Goal: Task Accomplishment & Management: Manage account settings

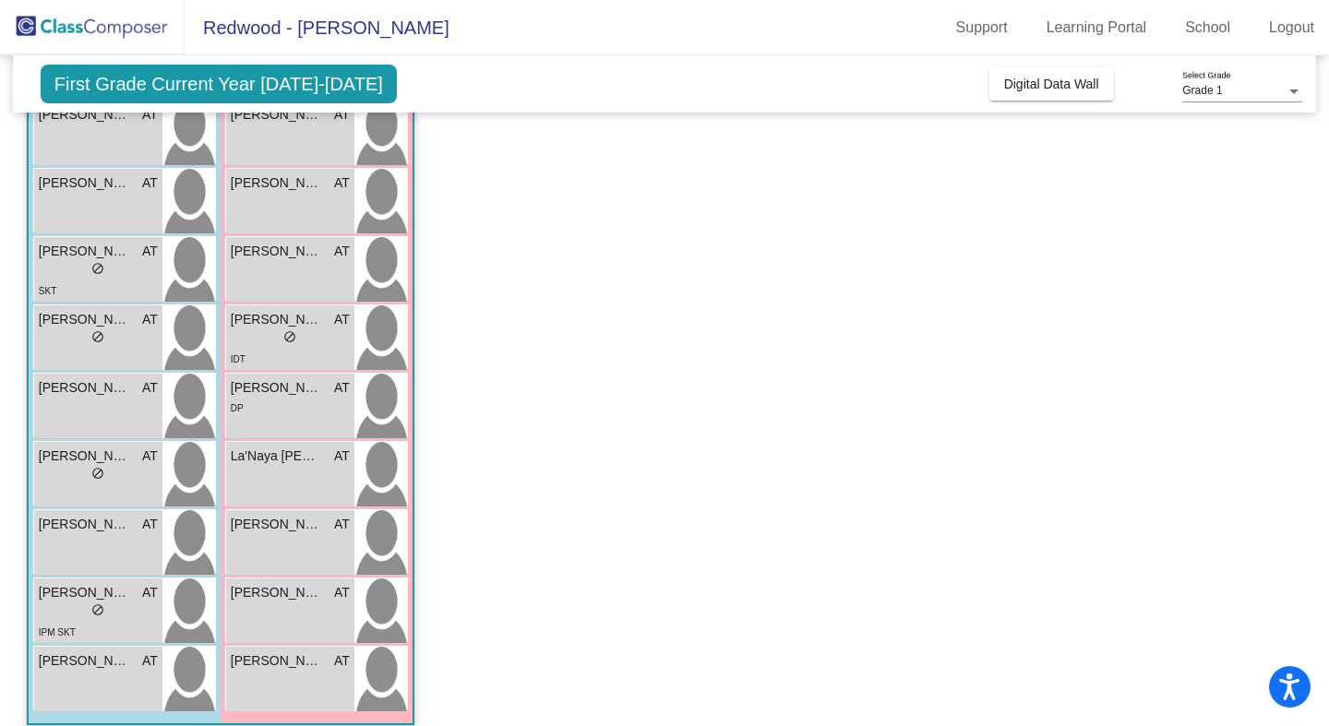
scroll to position [350, 0]
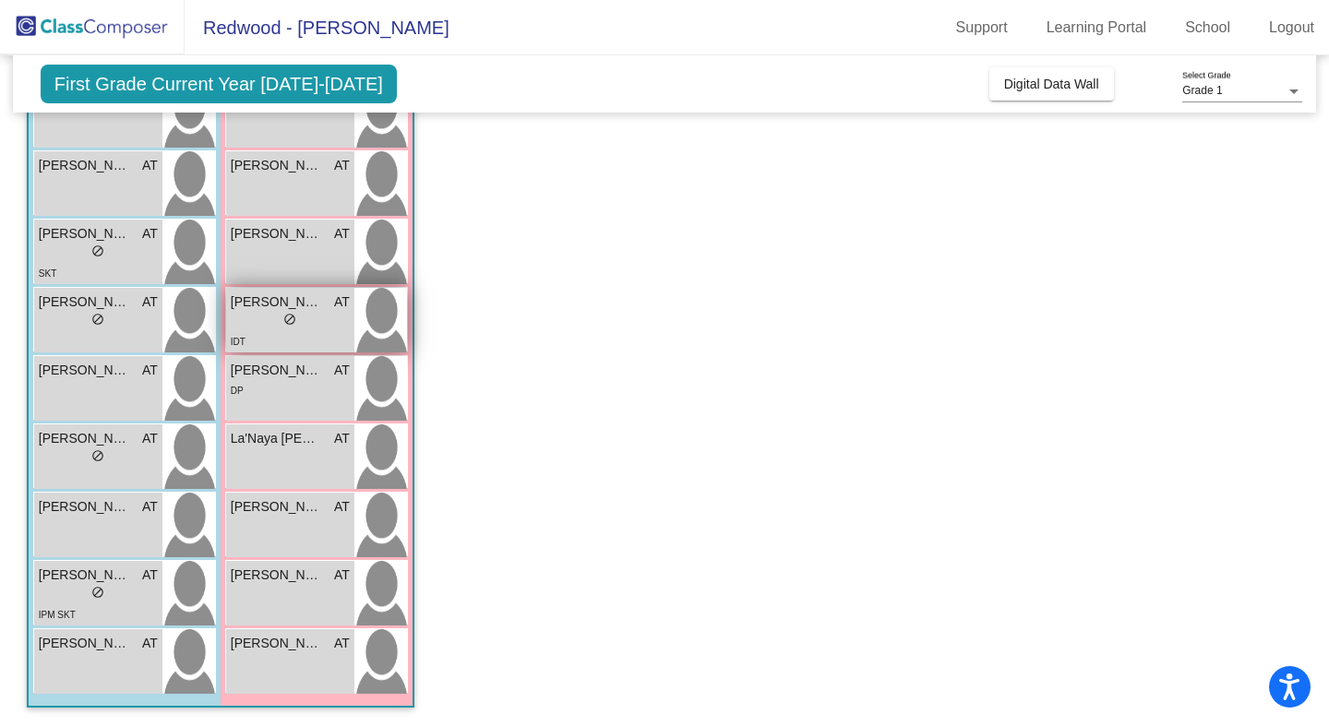
click at [317, 344] on div "IDT" at bounding box center [290, 340] width 119 height 19
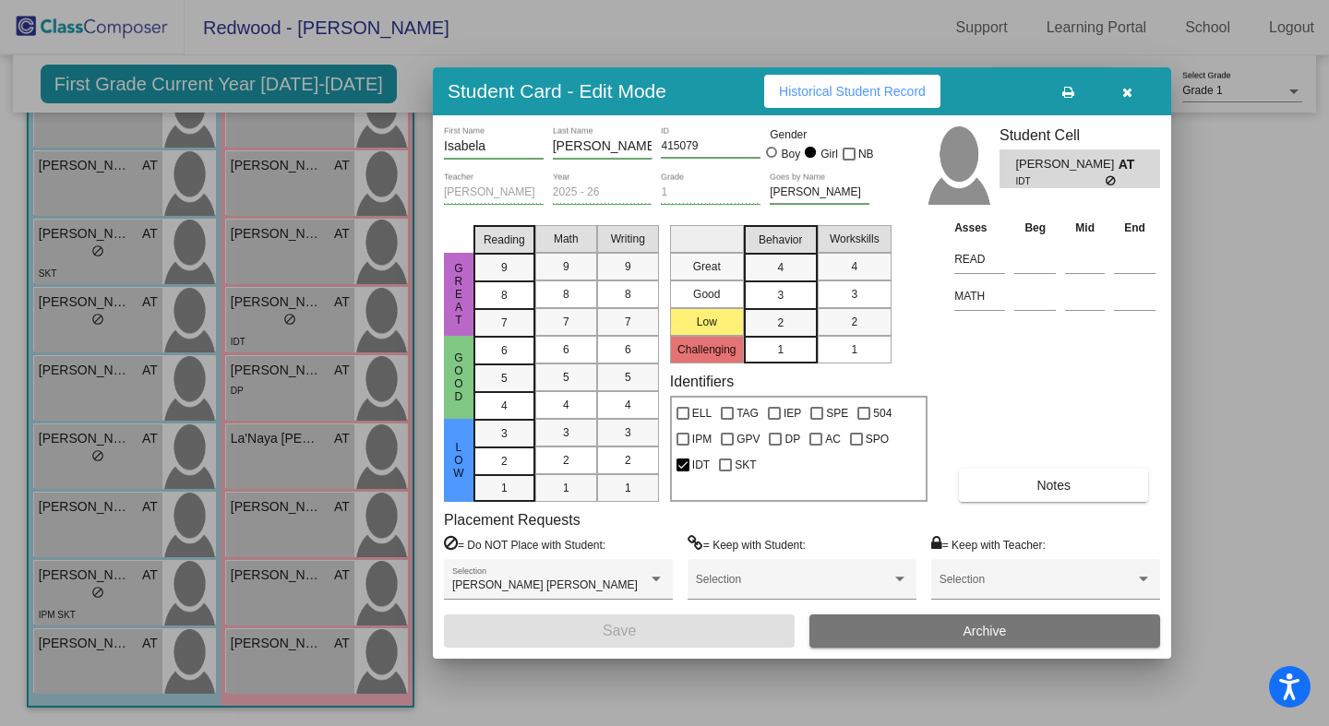
click at [283, 395] on div at bounding box center [664, 363] width 1329 height 726
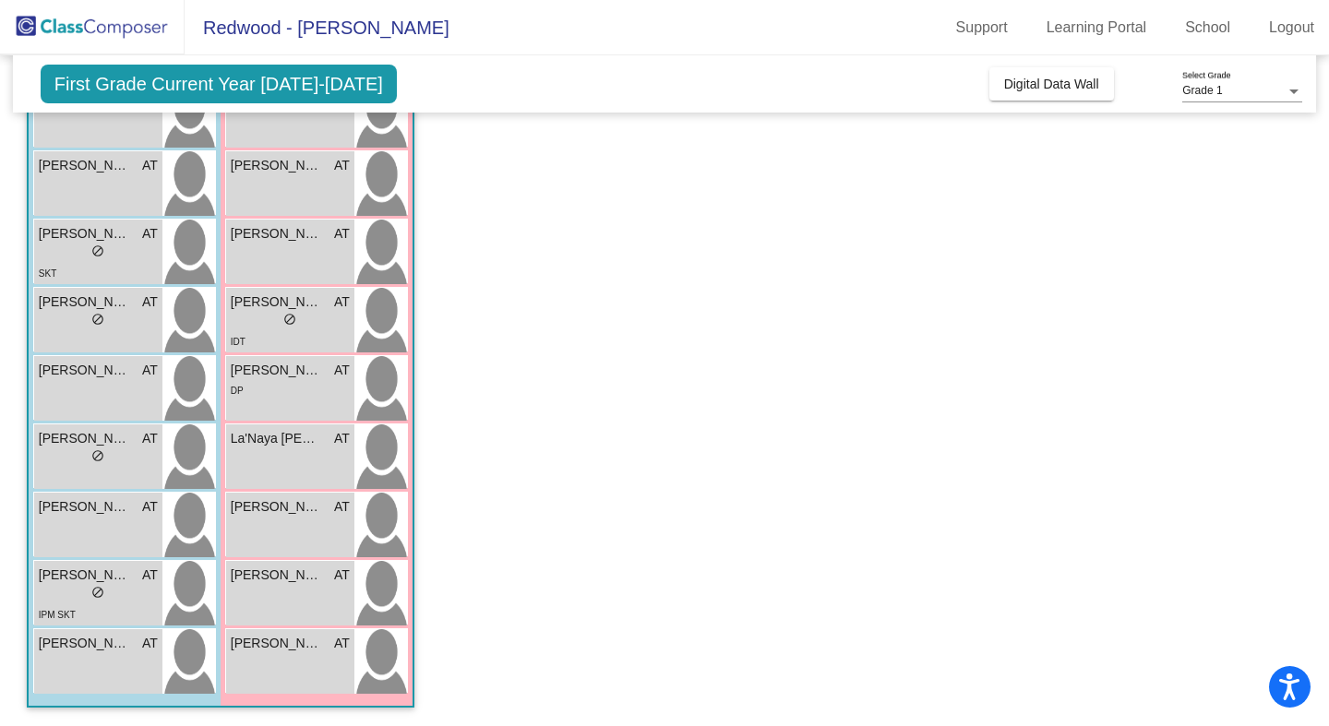
scroll to position [345, 0]
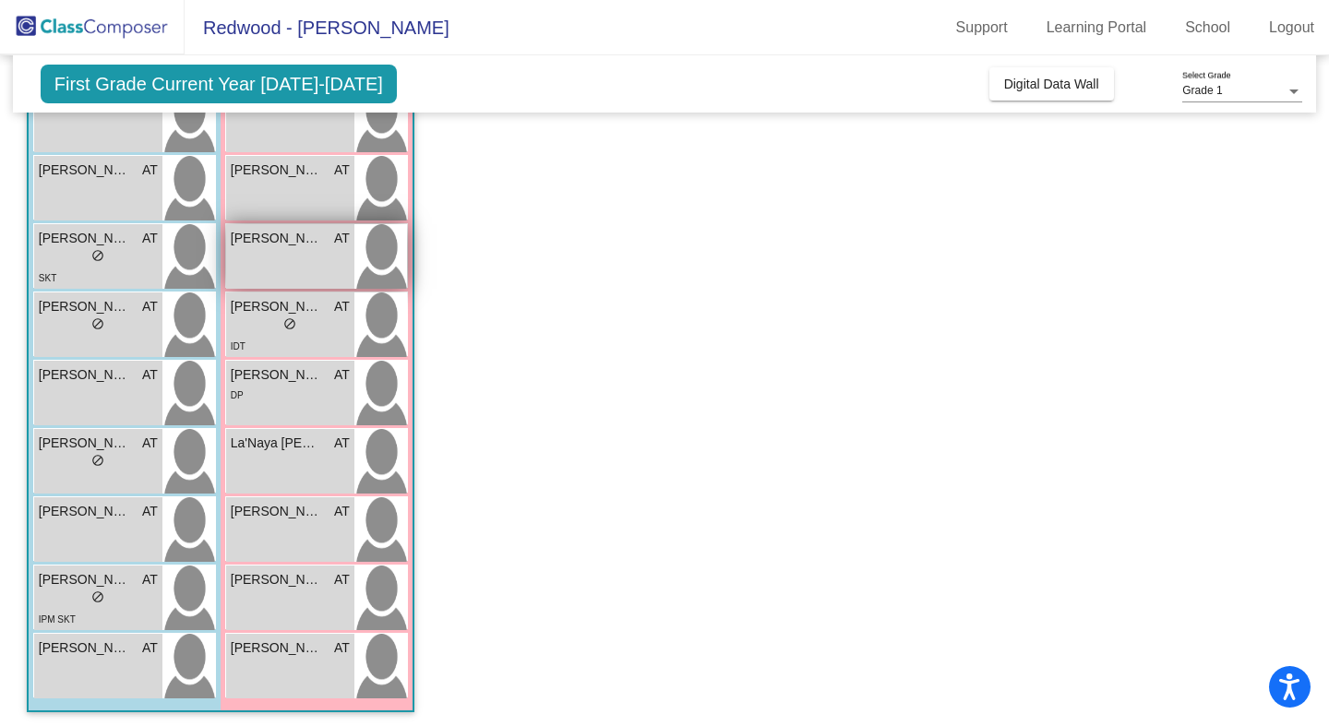
click at [318, 277] on div "[PERSON_NAME] AT lock do_not_disturb_alt" at bounding box center [290, 256] width 128 height 65
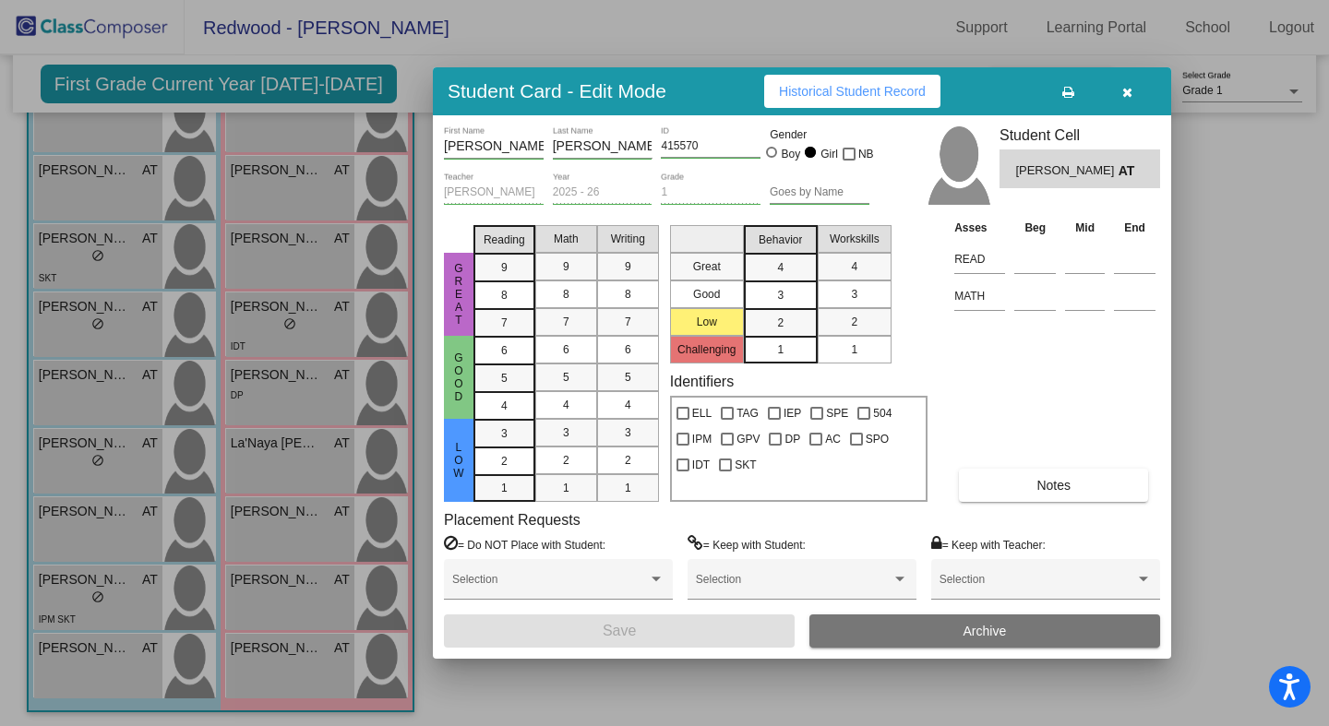
click at [1129, 95] on icon "button" at bounding box center [1127, 92] width 10 height 13
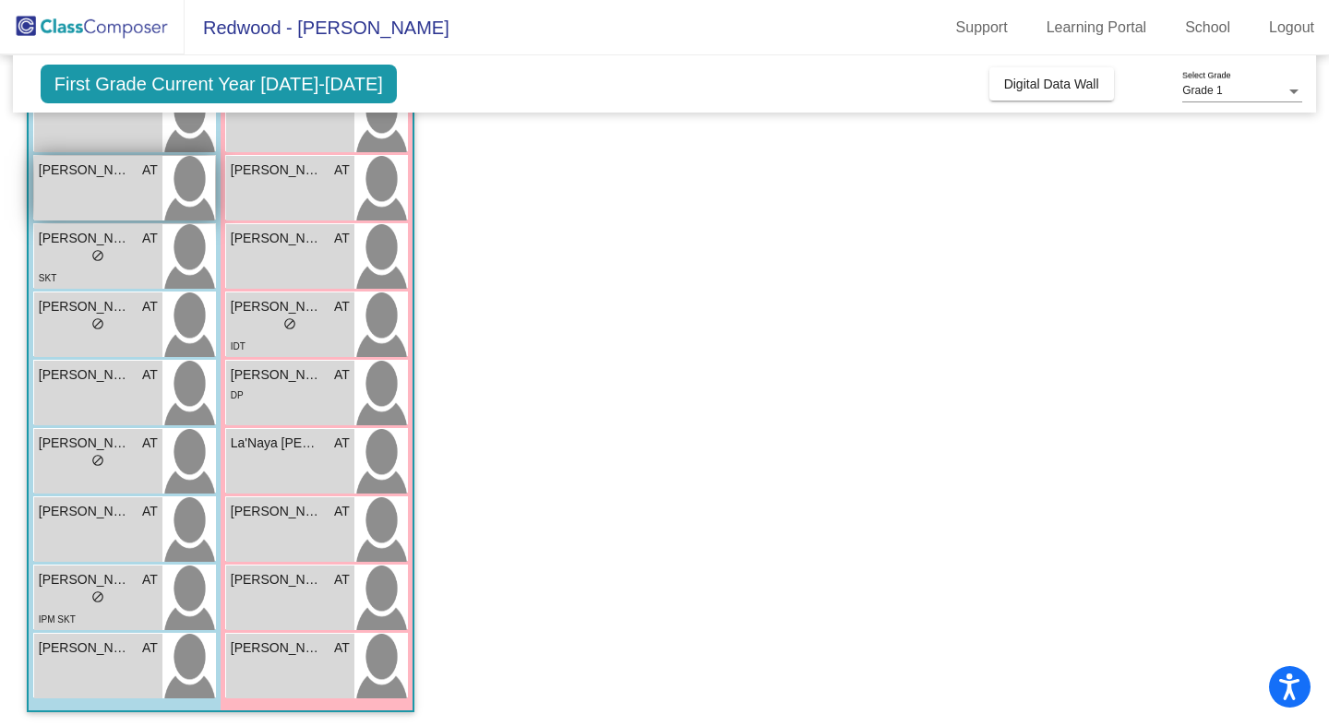
click at [95, 219] on div "[PERSON_NAME] AT lock do_not_disturb_alt" at bounding box center [98, 188] width 128 height 65
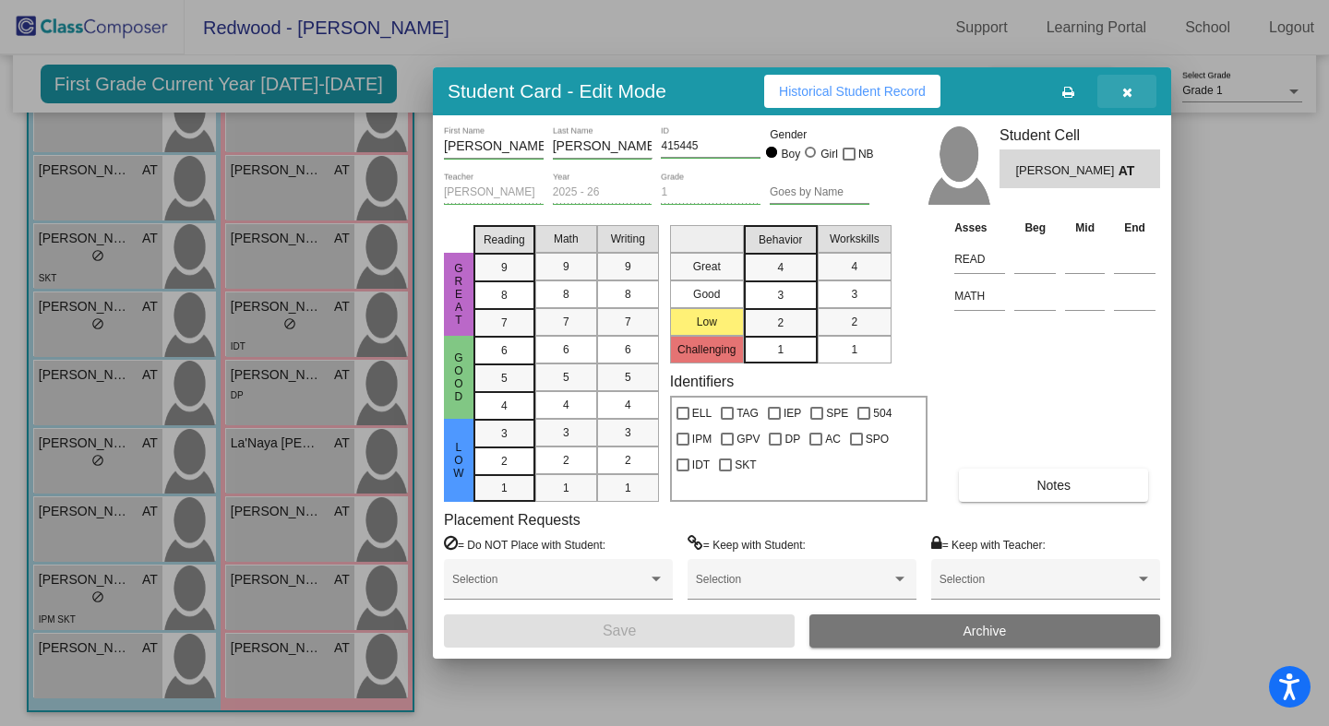
click at [1128, 86] on icon "button" at bounding box center [1127, 92] width 10 height 13
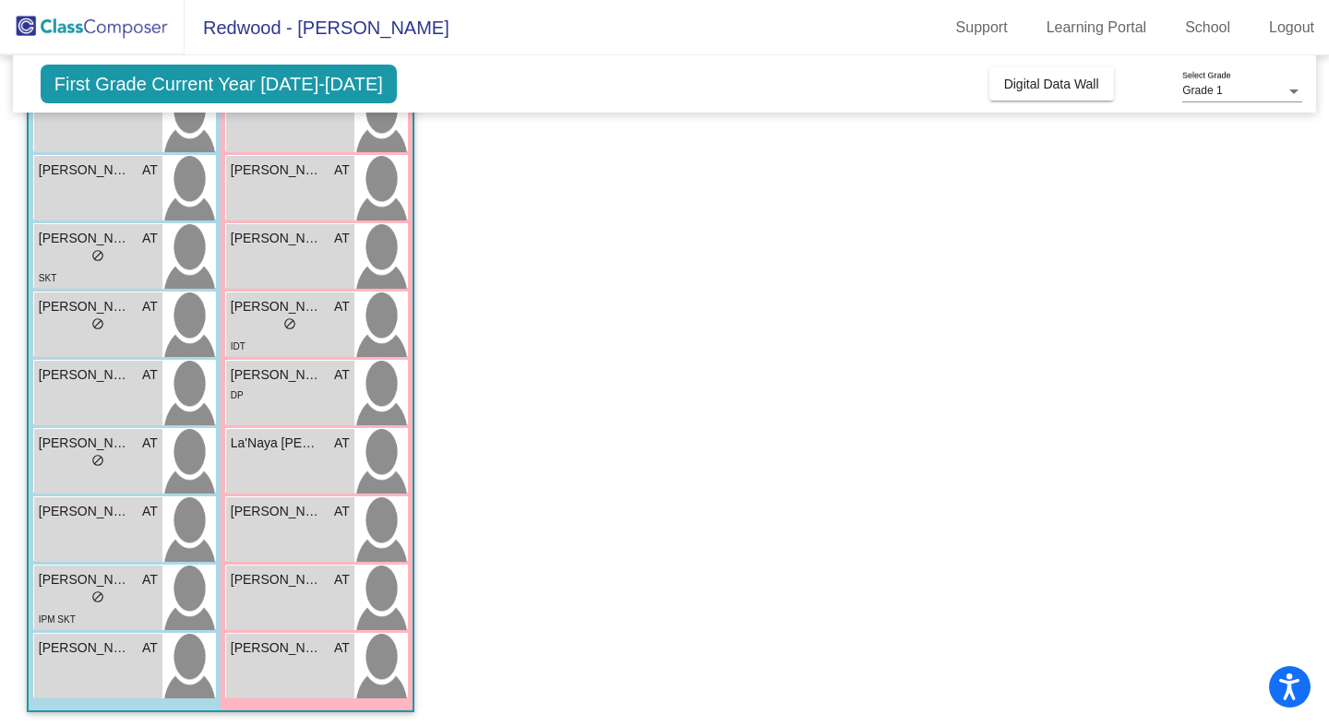
scroll to position [0, 0]
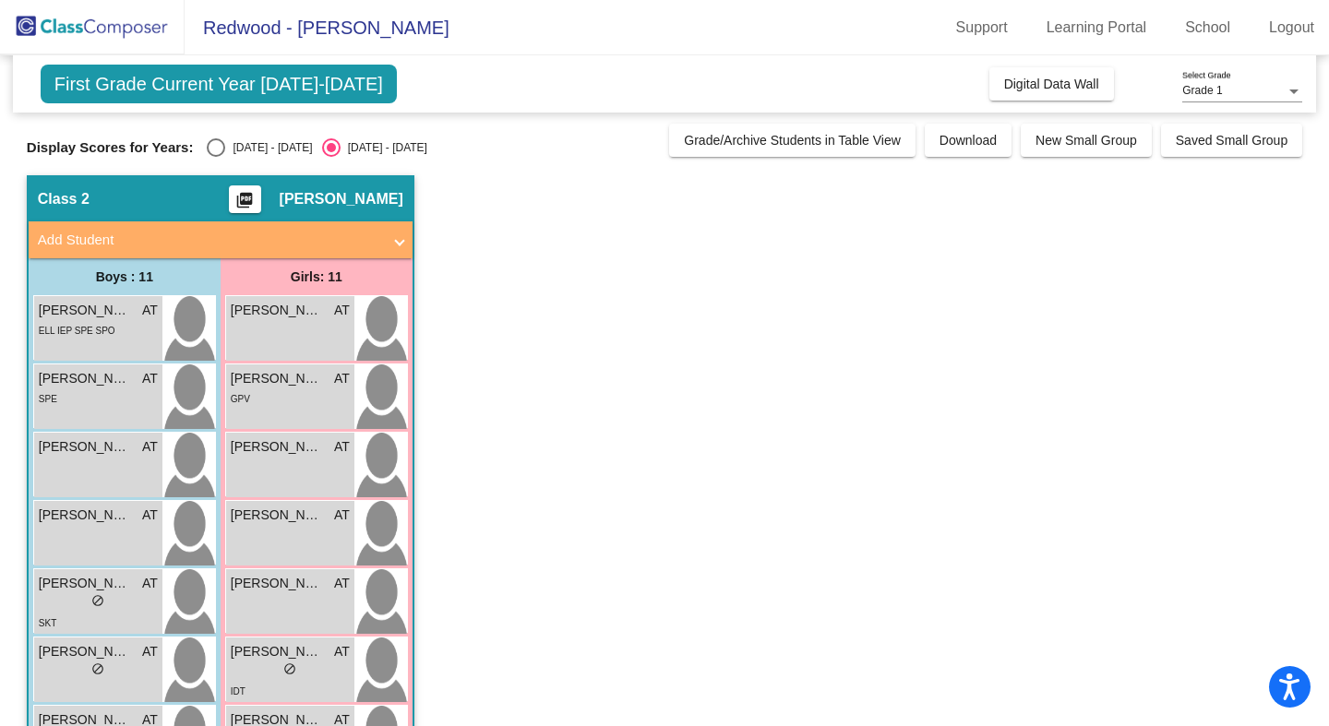
click at [220, 147] on div "Select an option" at bounding box center [216, 147] width 18 height 18
click at [216, 157] on input "[DATE] - [DATE]" at bounding box center [215, 157] width 1 height 1
radio input "true"
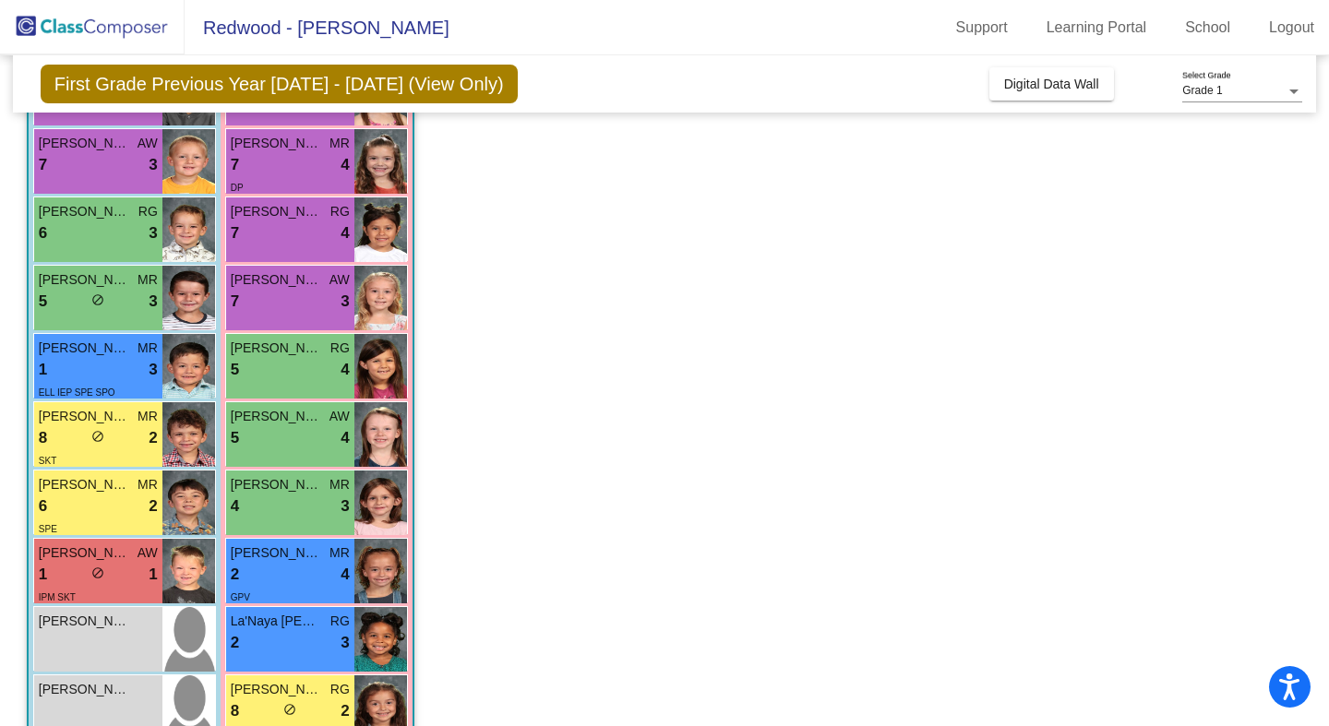
scroll to position [350, 0]
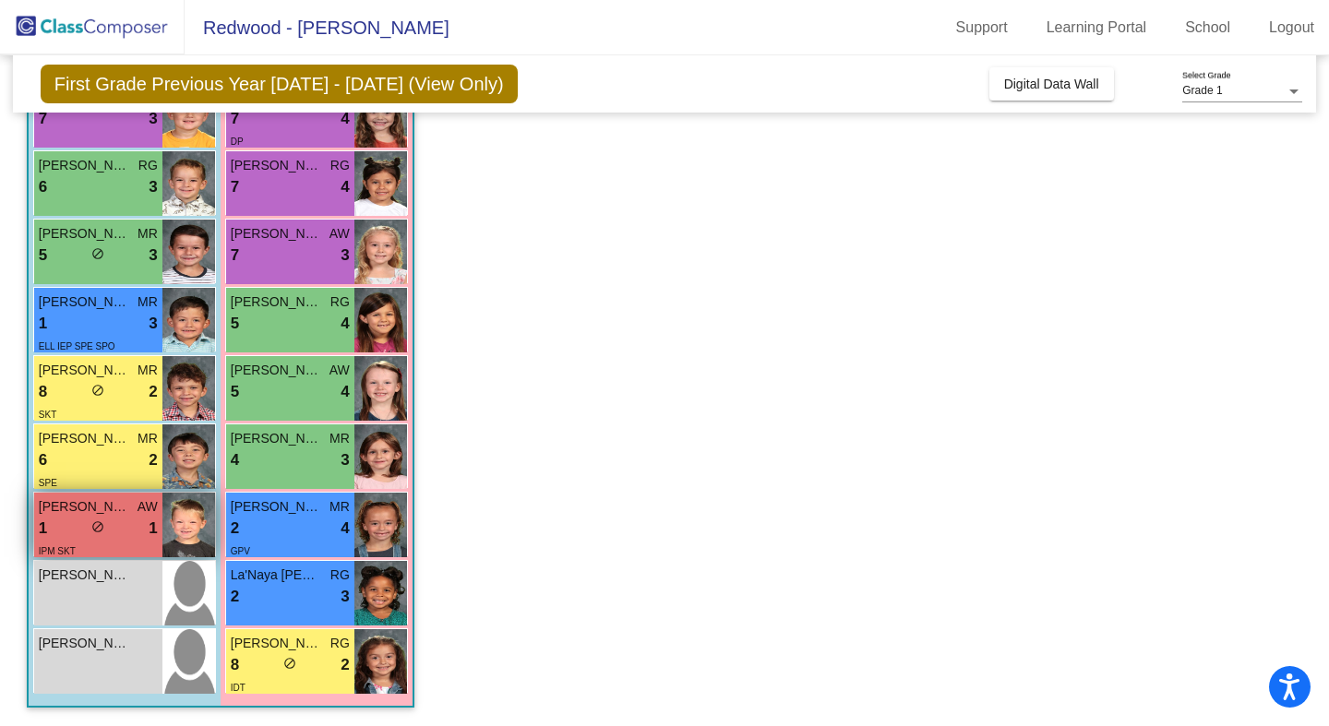
click at [133, 527] on div "1 lock do_not_disturb_alt 1" at bounding box center [98, 529] width 119 height 24
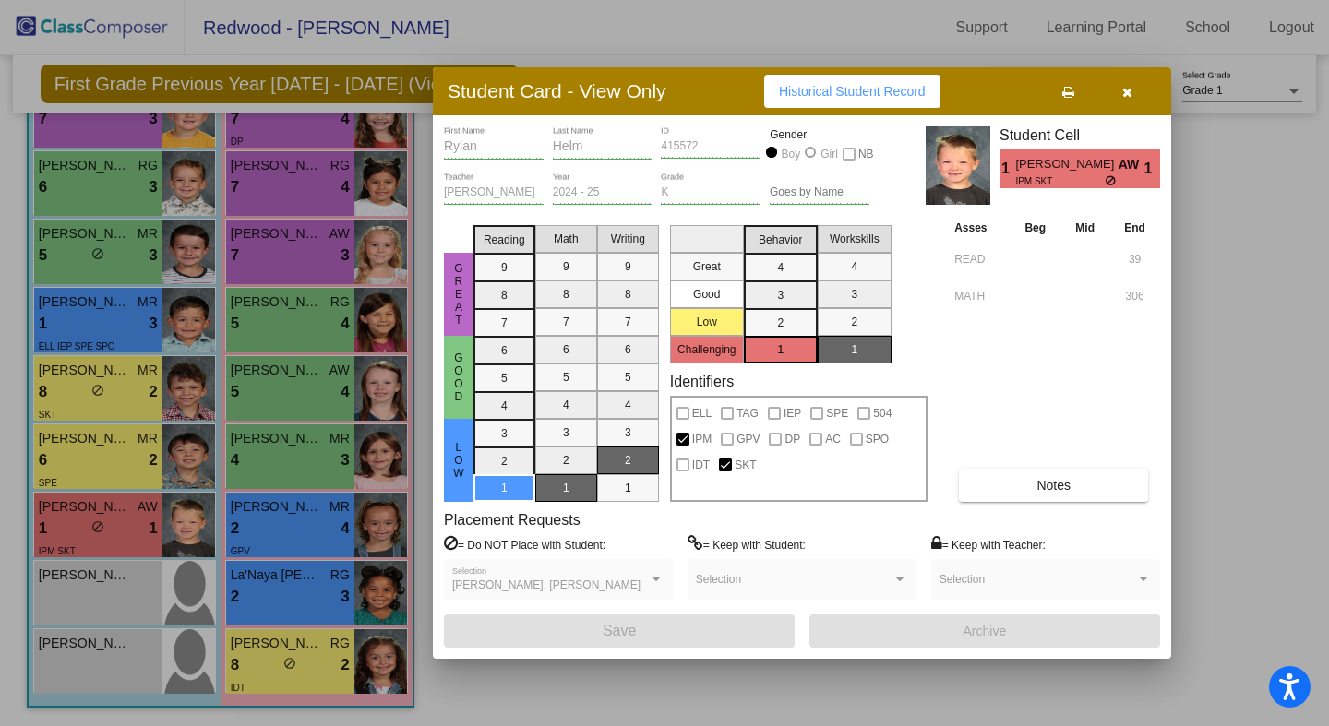
click at [108, 475] on div at bounding box center [664, 363] width 1329 height 726
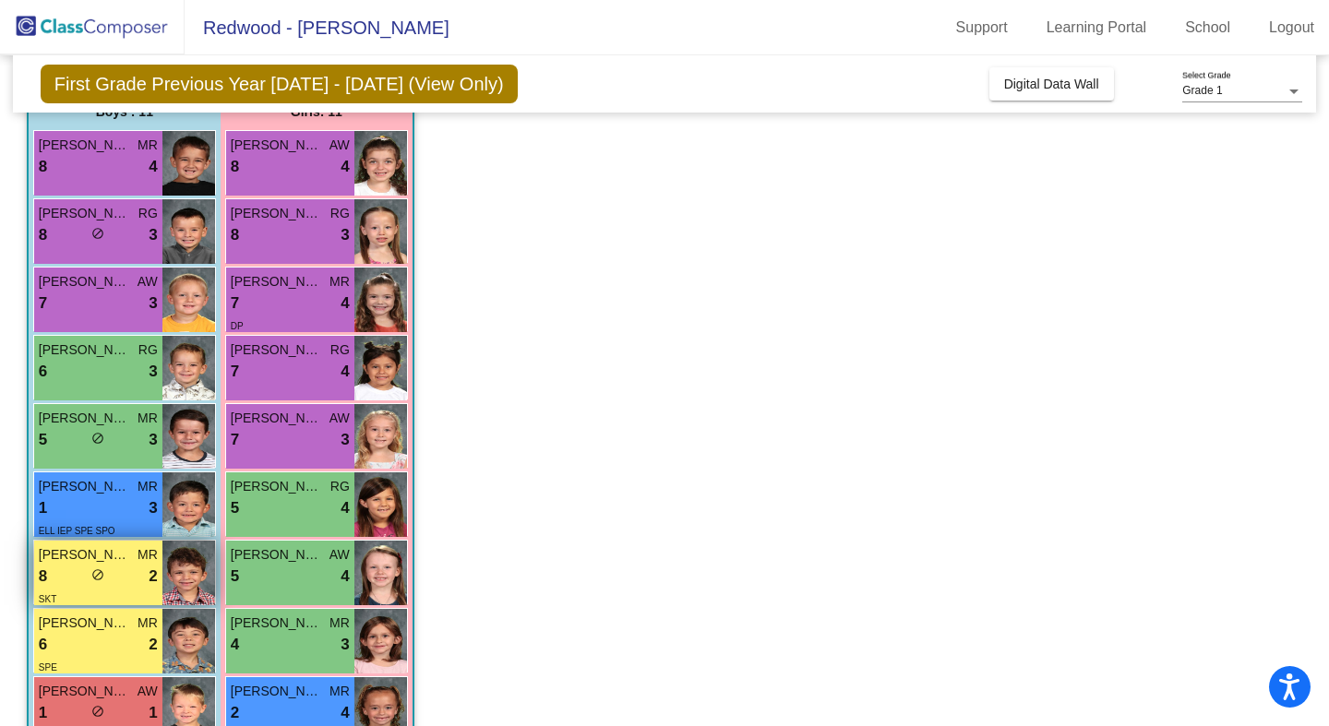
scroll to position [182, 0]
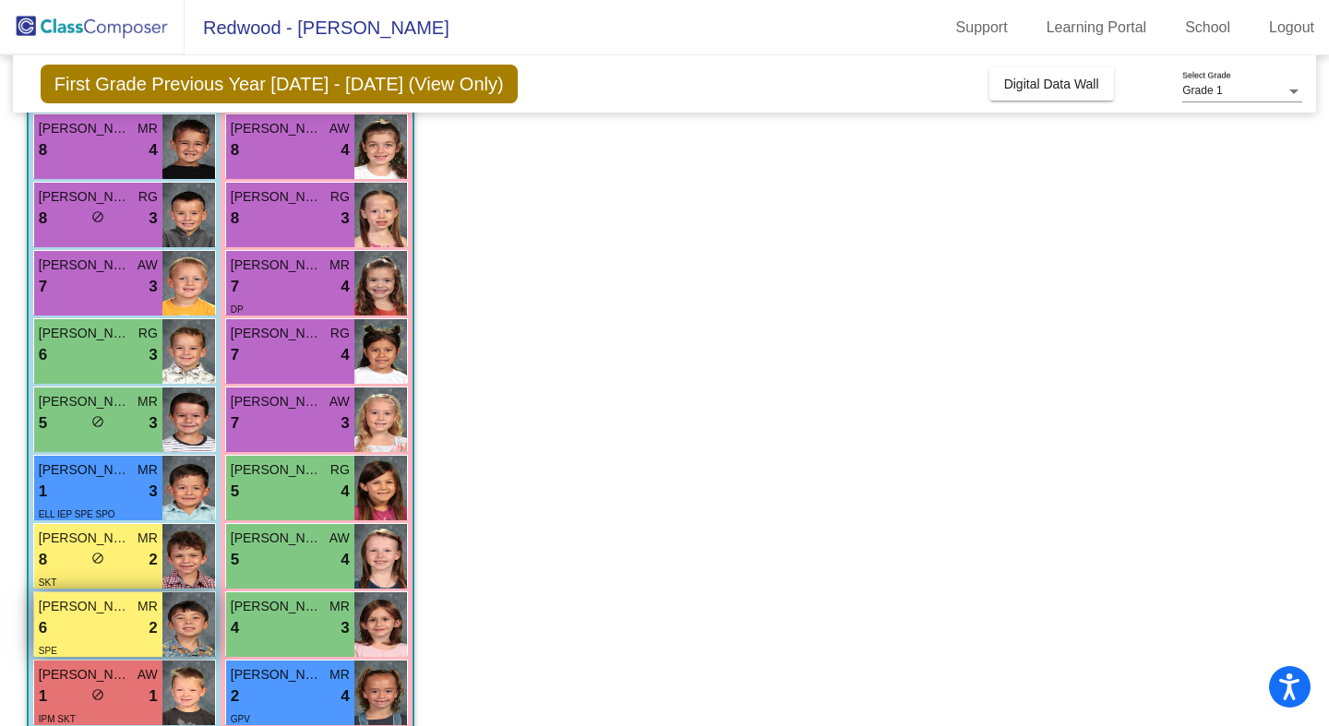
click at [126, 619] on div "6 lock do_not_disturb_alt 2" at bounding box center [98, 629] width 119 height 24
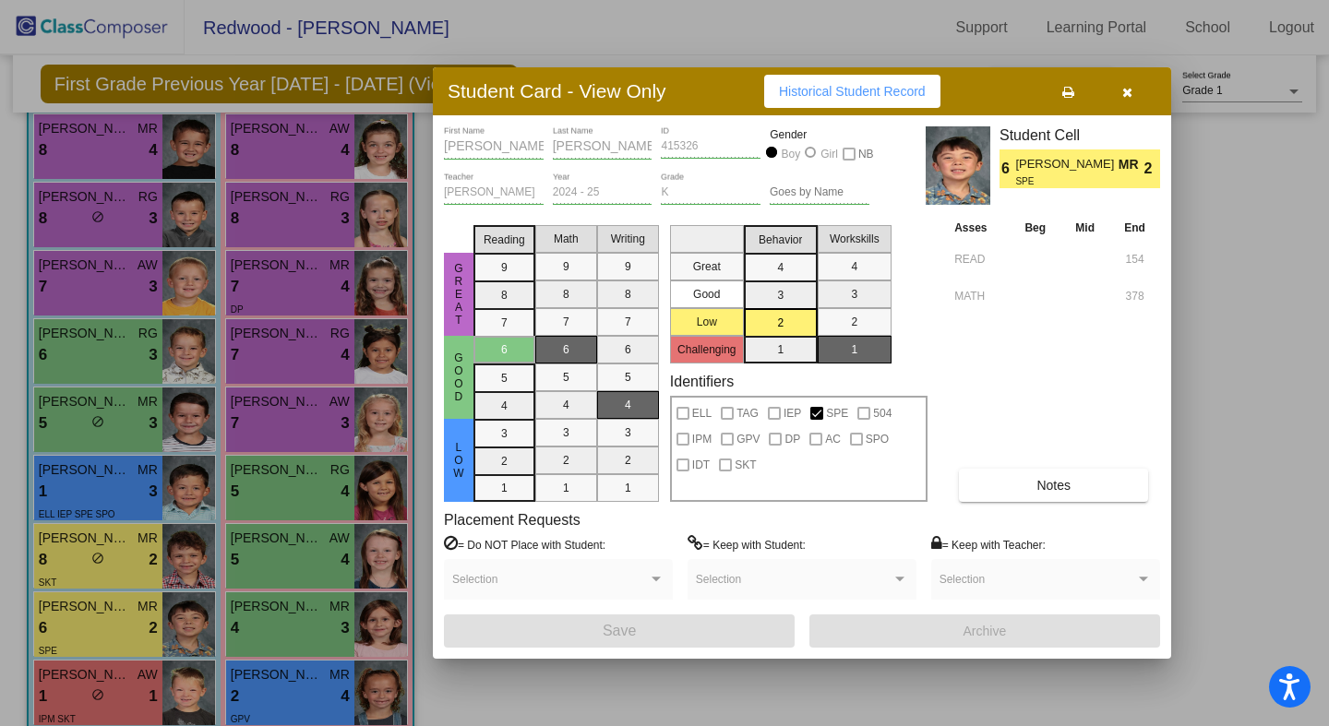
click at [1125, 90] on icon "button" at bounding box center [1127, 92] width 10 height 13
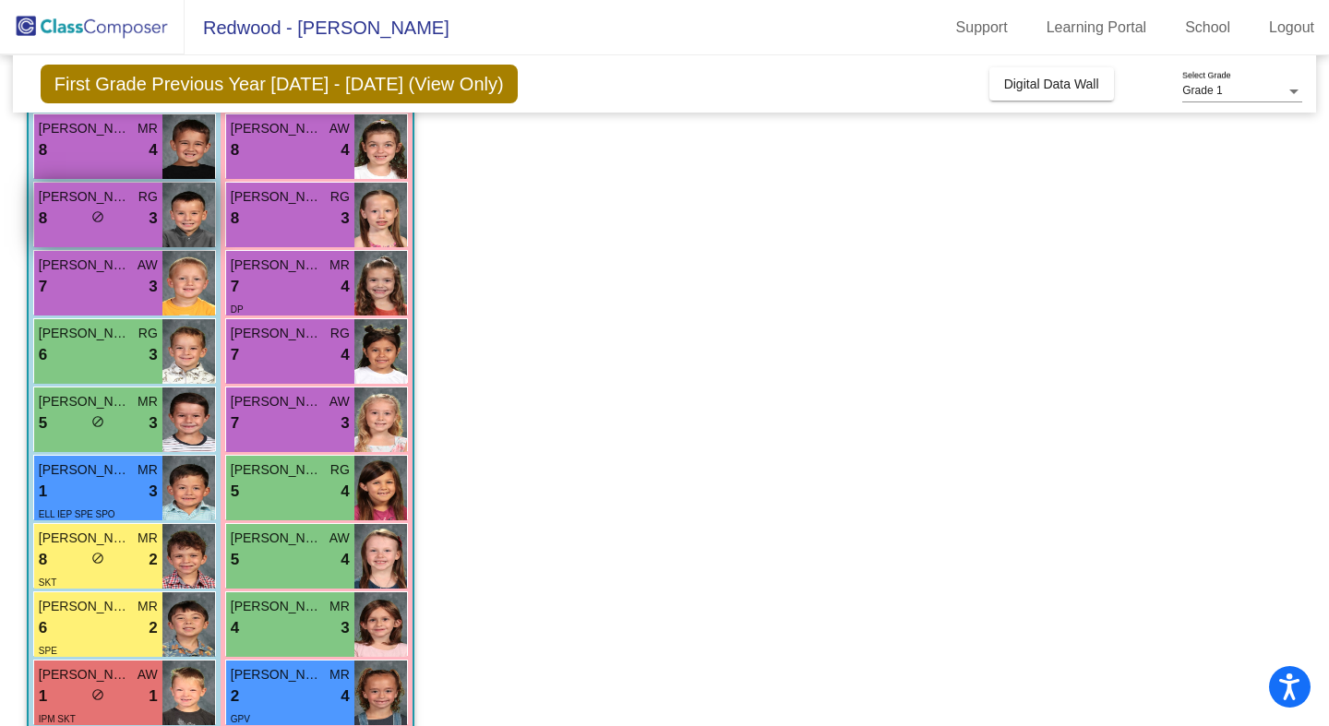
click at [126, 240] on div "[PERSON_NAME] [PERSON_NAME] 8 lock do_not_disturb_alt 3" at bounding box center [98, 215] width 128 height 65
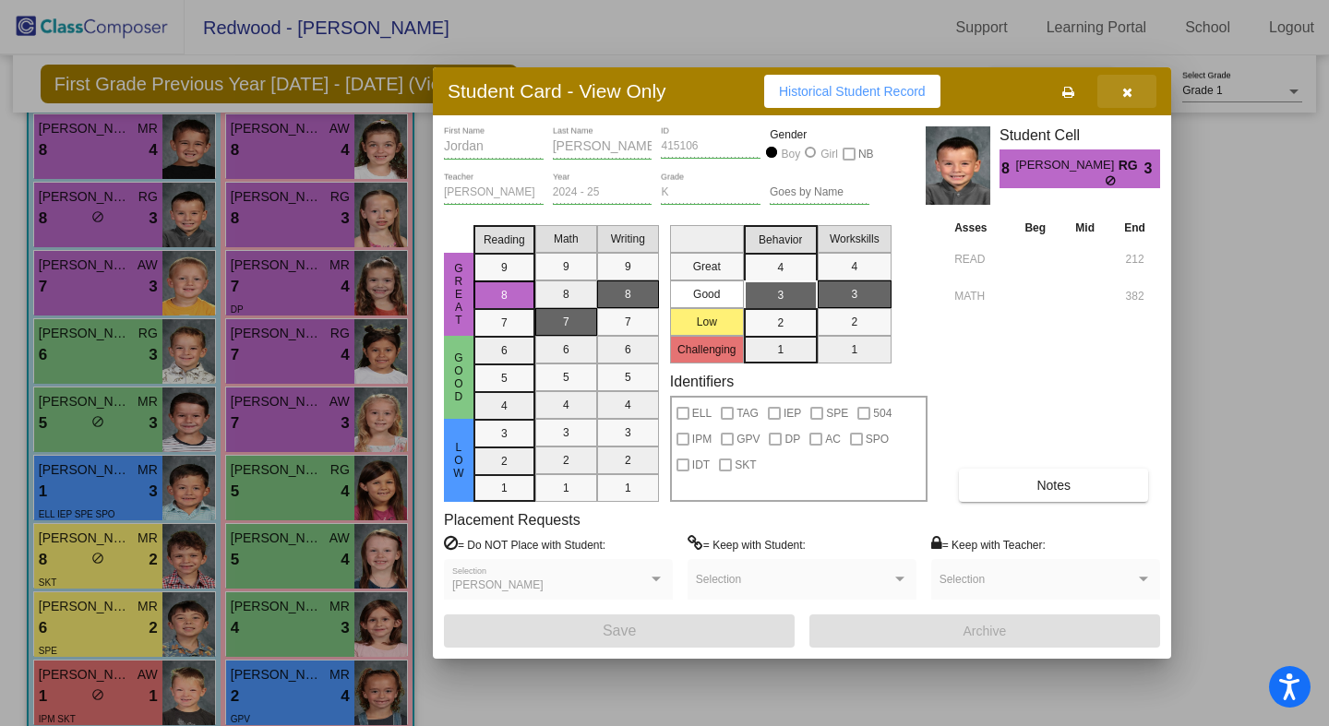
click at [1127, 92] on icon "button" at bounding box center [1127, 92] width 10 height 13
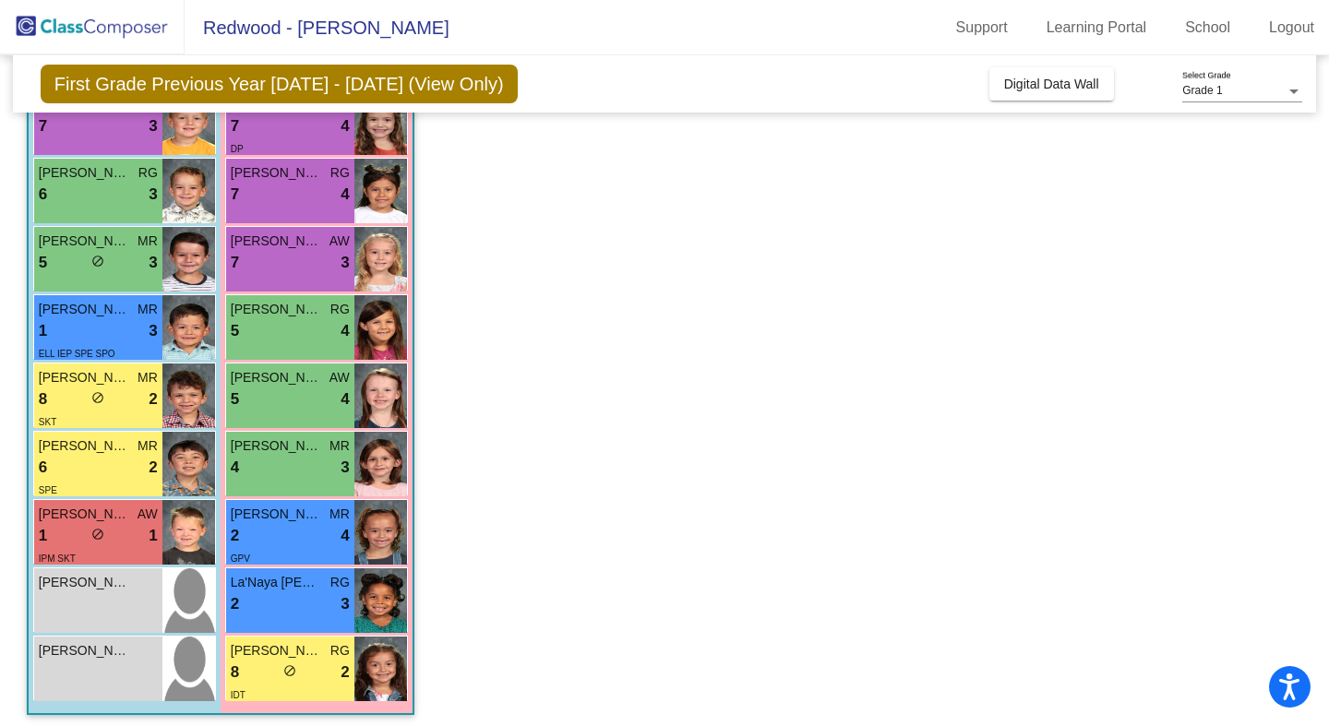
scroll to position [350, 0]
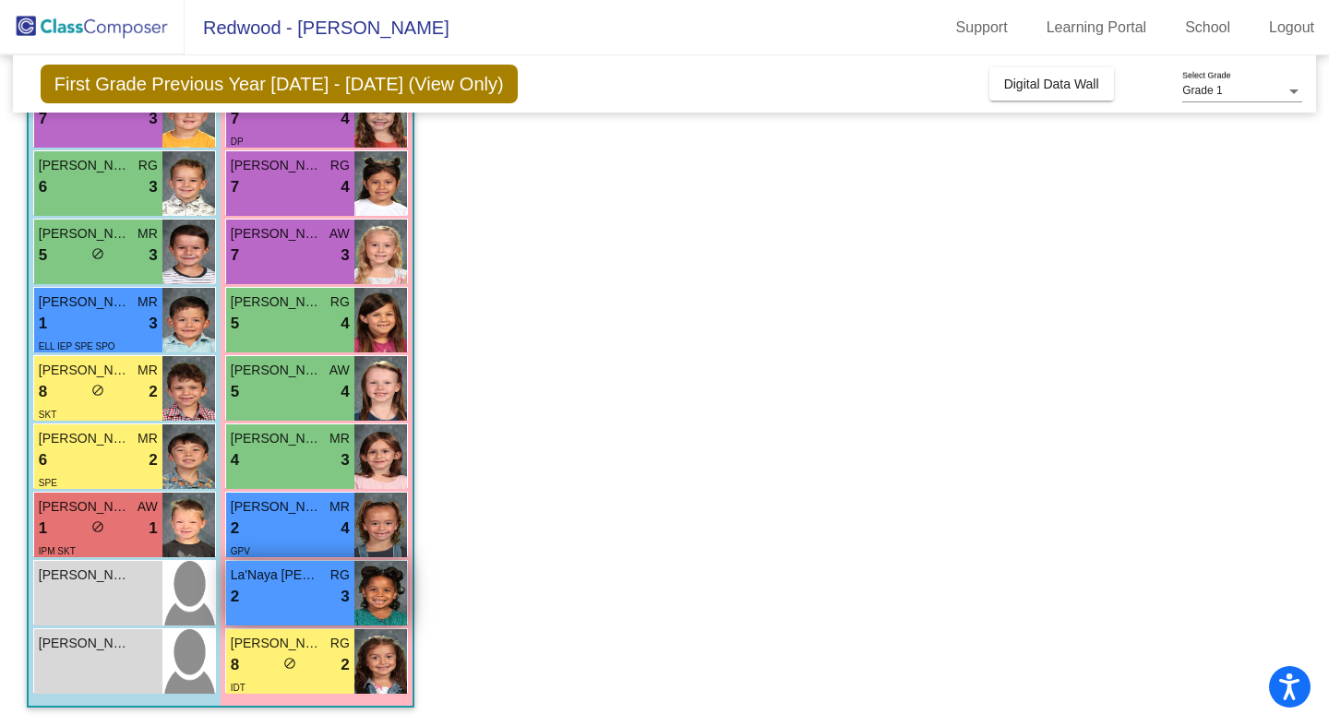
click at [319, 594] on div "2 lock do_not_disturb_alt 3" at bounding box center [290, 597] width 119 height 24
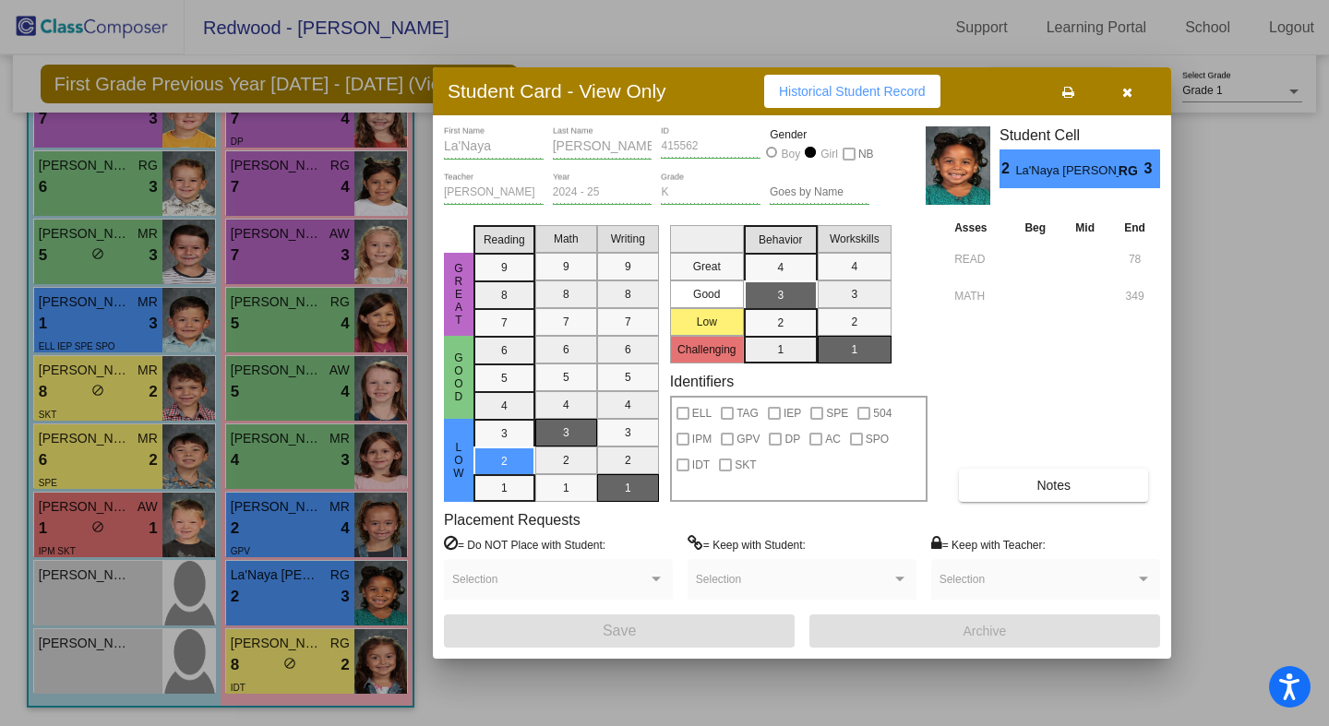
click at [1124, 92] on icon "button" at bounding box center [1127, 92] width 10 height 13
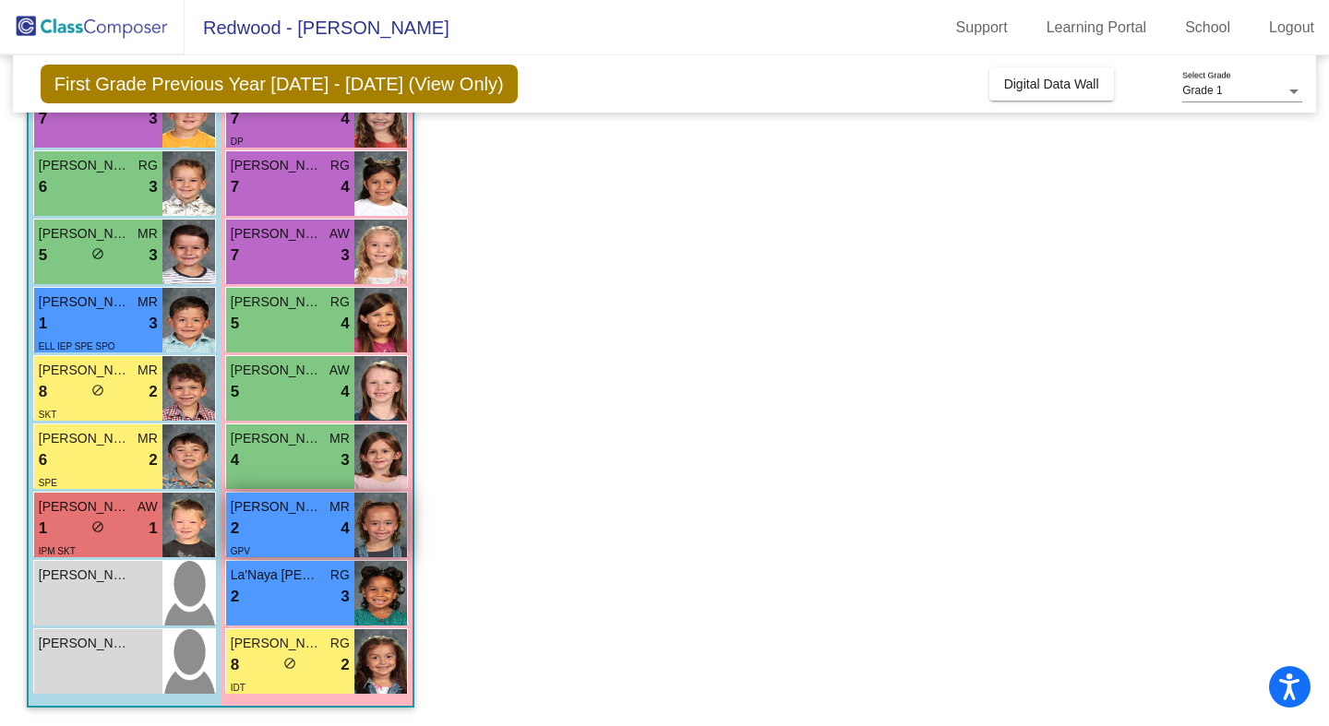
click at [306, 541] on div "GPV" at bounding box center [290, 550] width 119 height 19
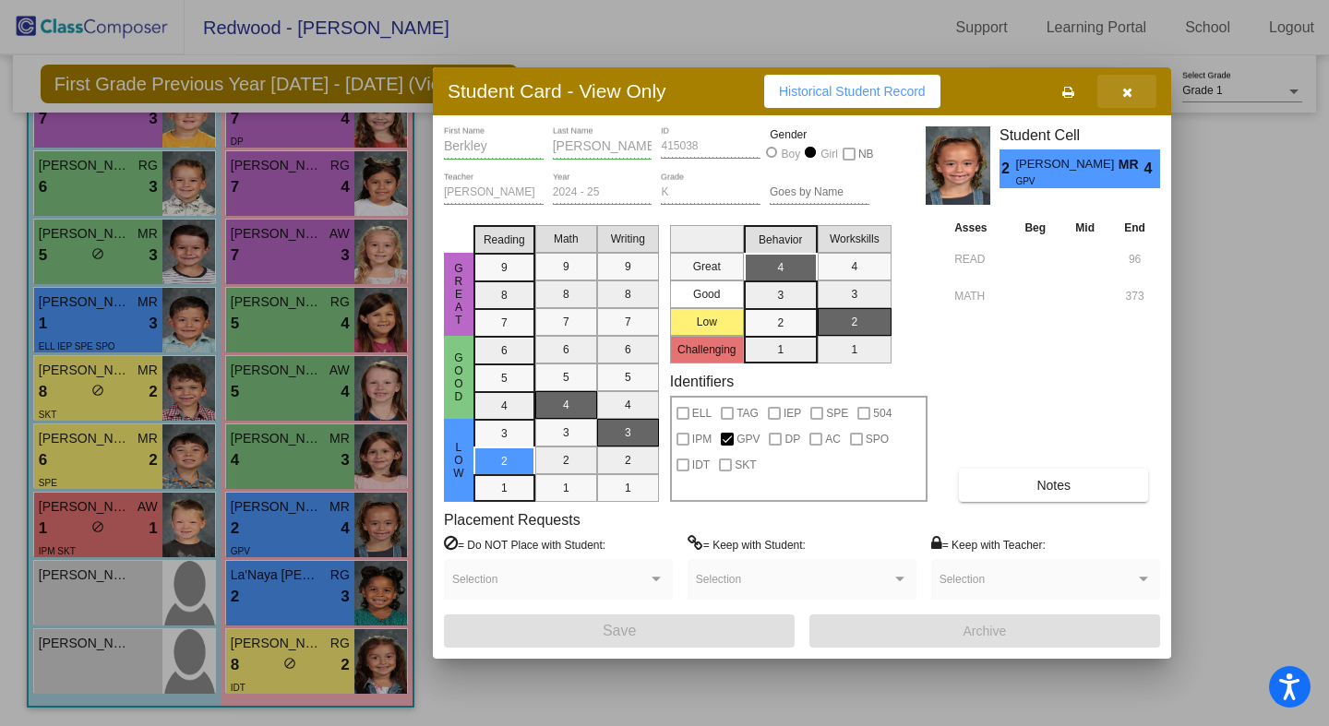
click at [1128, 93] on icon "button" at bounding box center [1127, 92] width 10 height 13
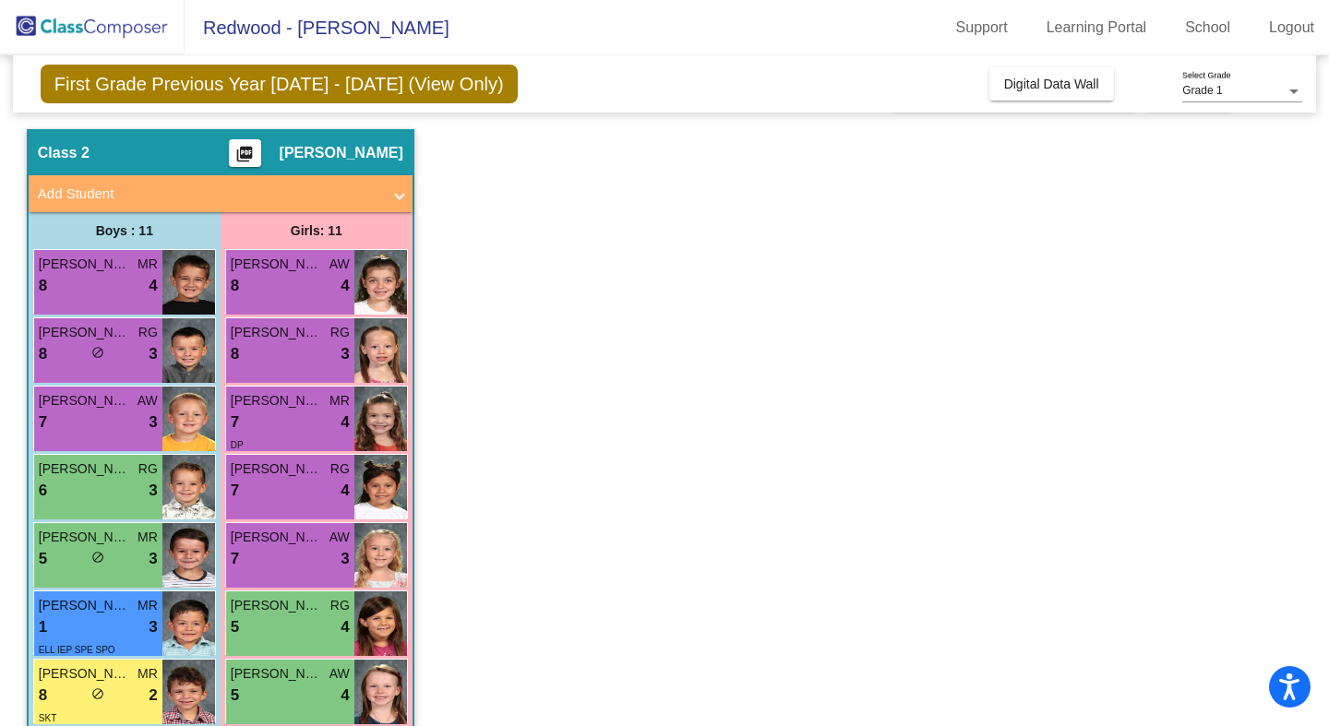
scroll to position [45, 0]
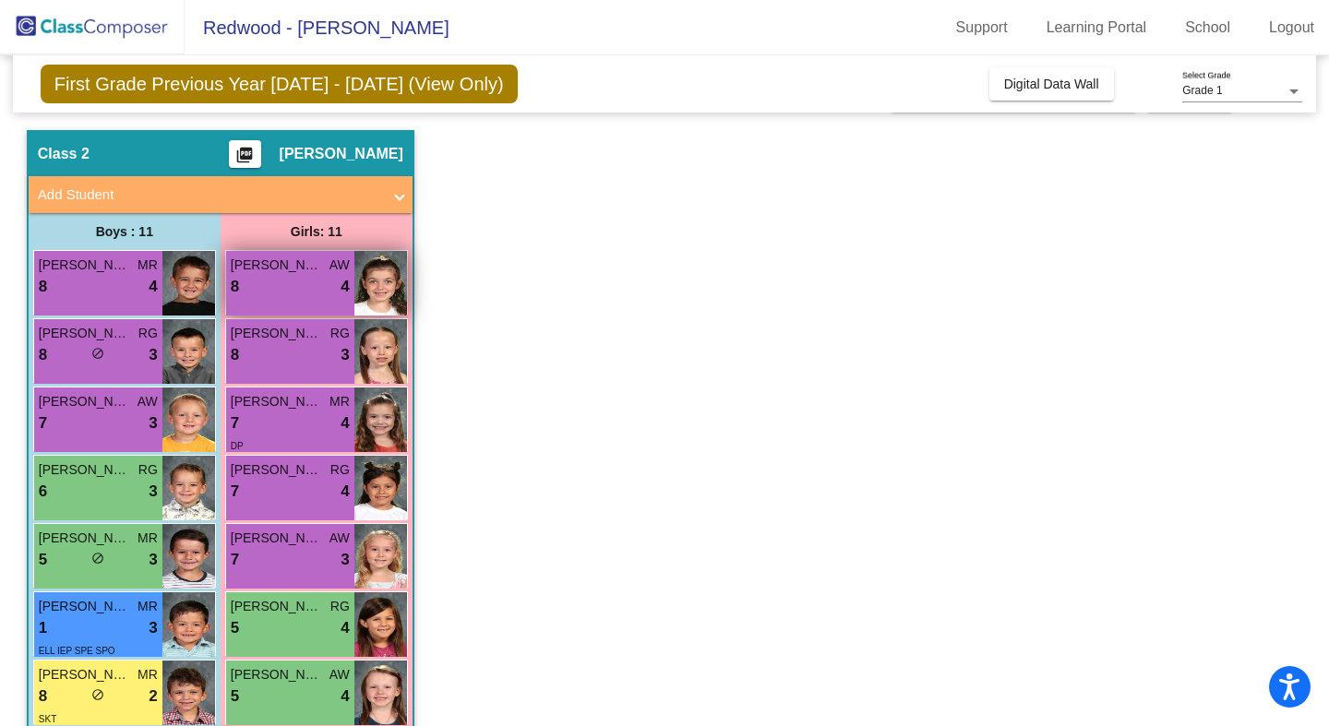
click at [297, 291] on div "8 lock do_not_disturb_alt 4" at bounding box center [290, 287] width 119 height 24
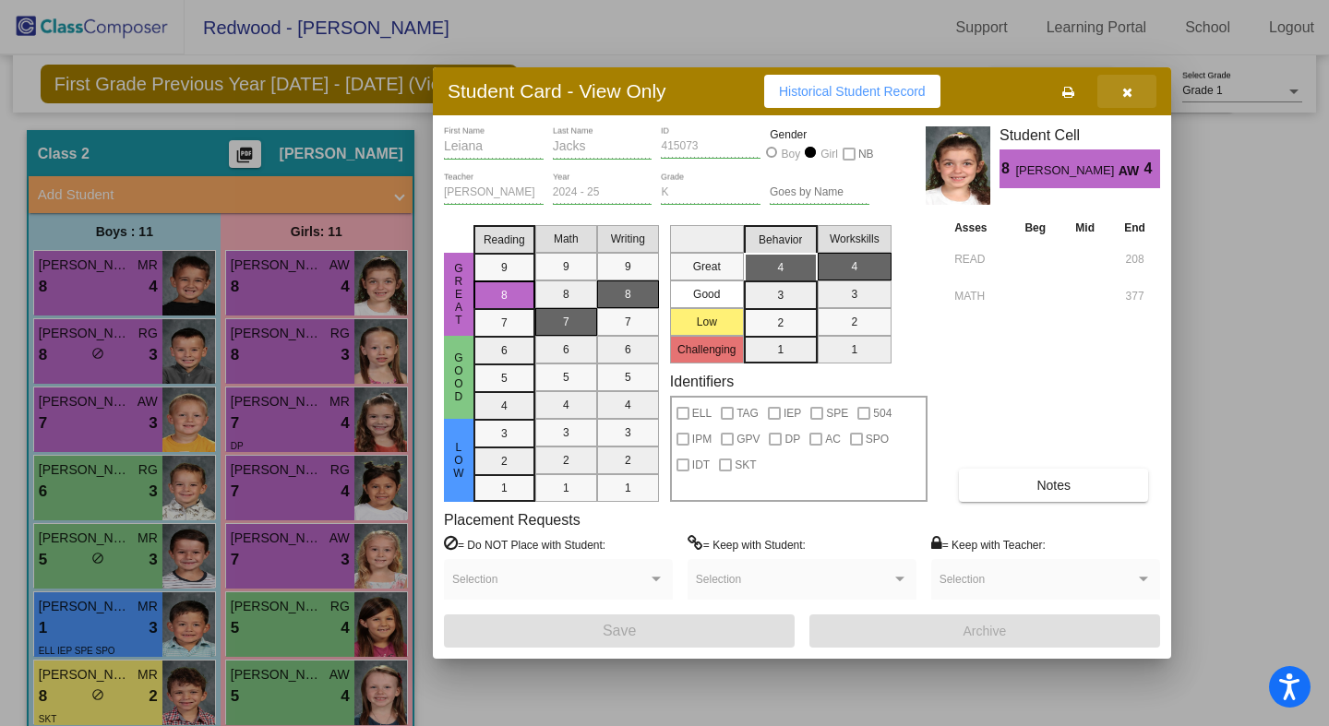
click at [1124, 90] on icon "button" at bounding box center [1127, 92] width 10 height 13
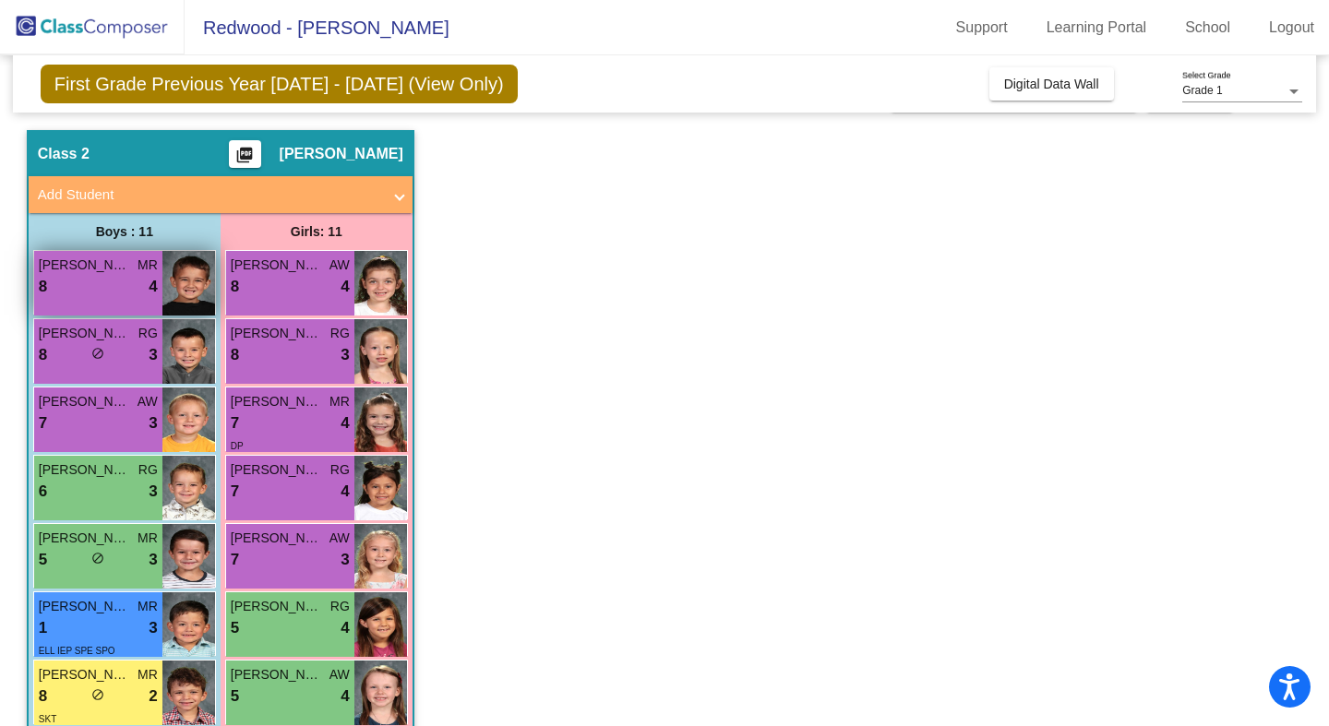
click at [121, 284] on div "8 lock do_not_disturb_alt 4" at bounding box center [98, 287] width 119 height 24
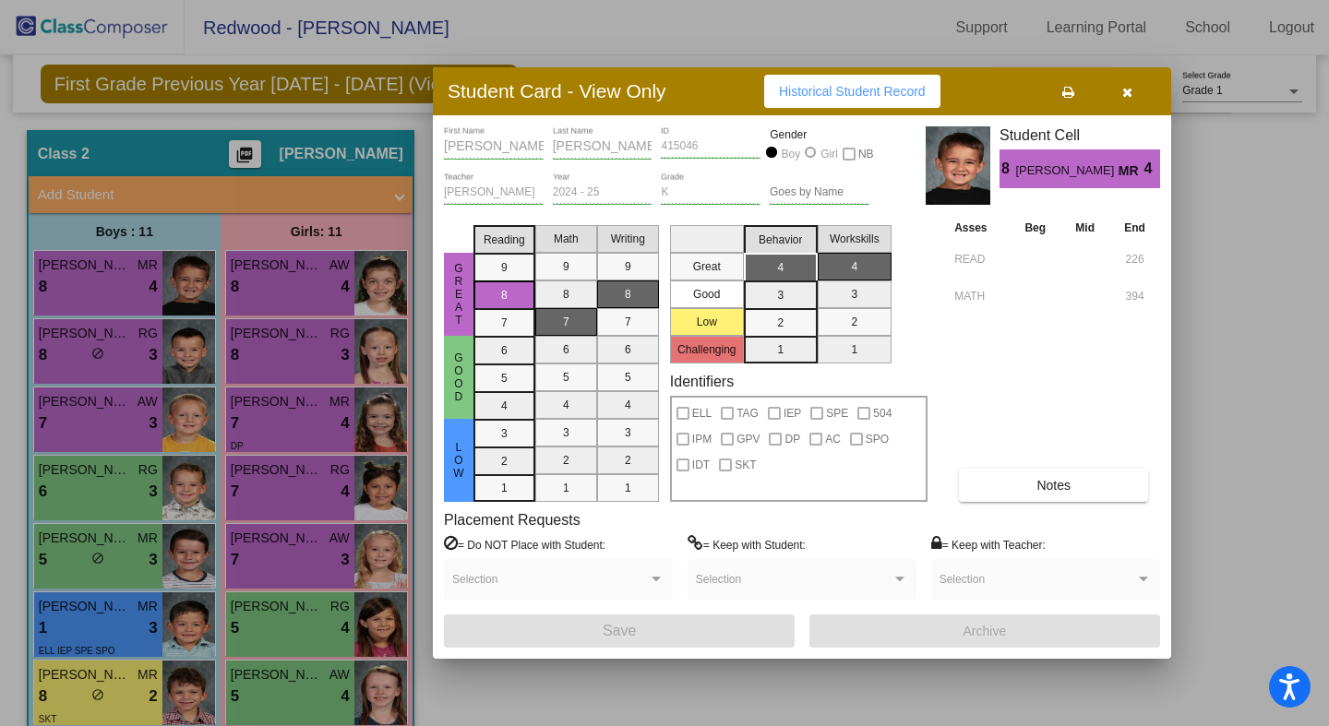
click at [1126, 89] on icon "button" at bounding box center [1127, 92] width 10 height 13
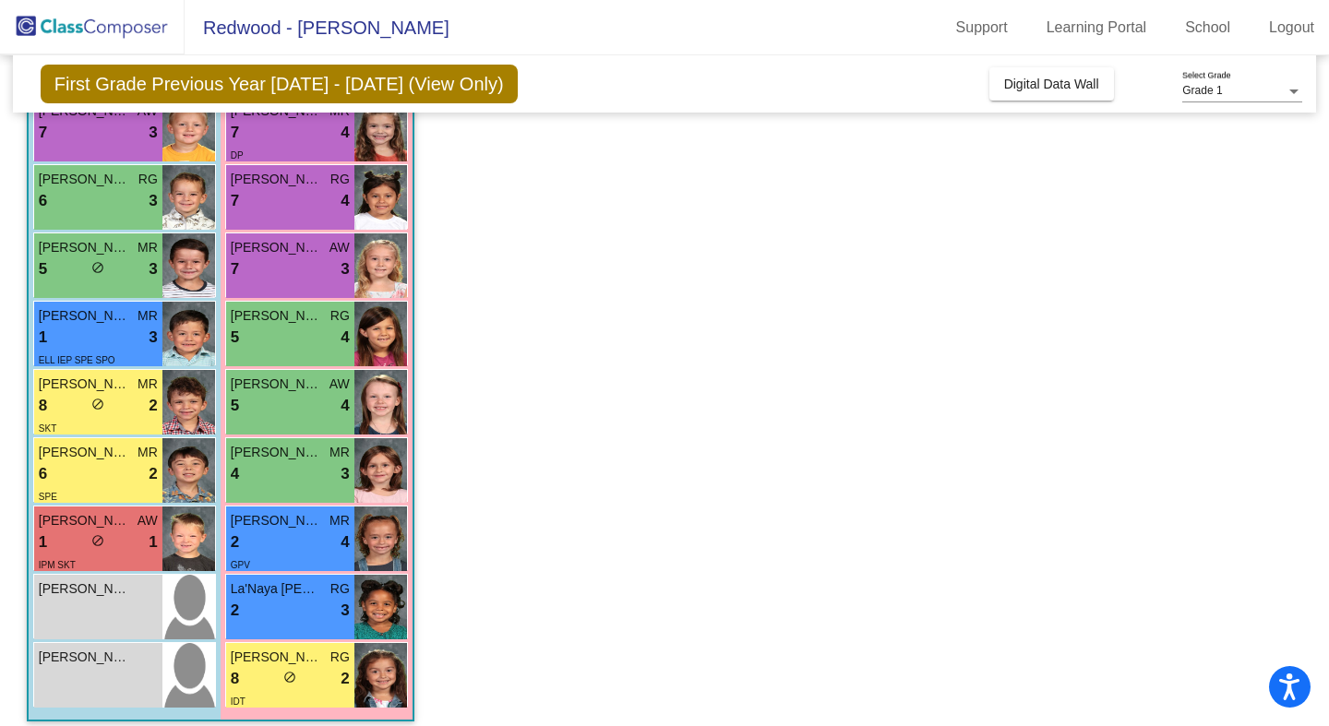
scroll to position [350, 0]
